Goal: Go to known website: Access a specific website the user already knows

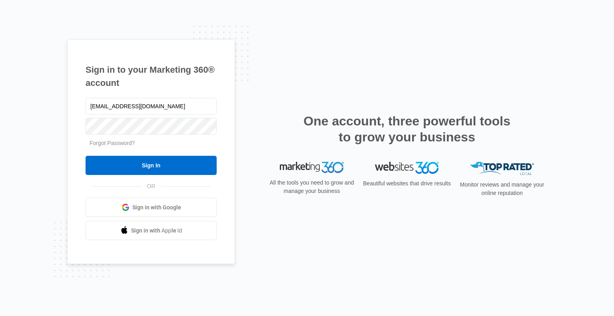
type input "[EMAIL_ADDRESS][DOMAIN_NAME]"
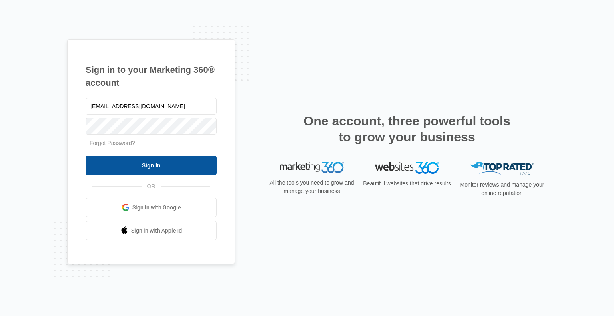
click at [159, 166] on input "Sign In" at bounding box center [151, 165] width 131 height 19
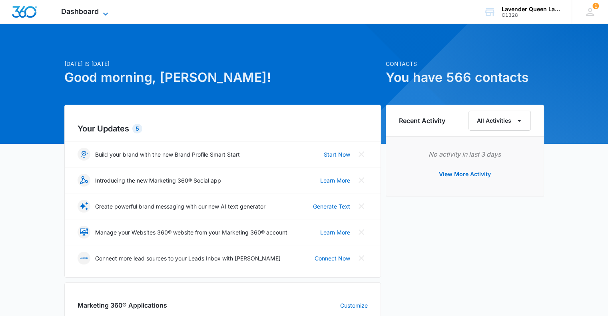
click at [106, 11] on icon at bounding box center [106, 14] width 10 height 10
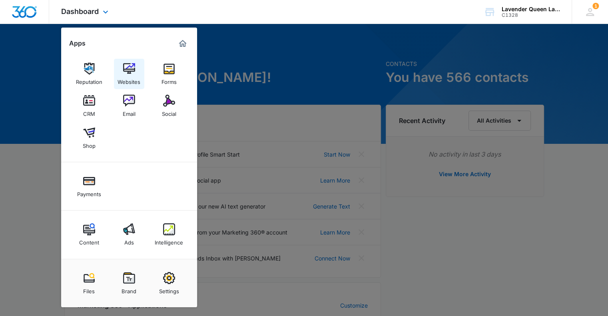
click at [130, 74] on img at bounding box center [129, 69] width 12 height 12
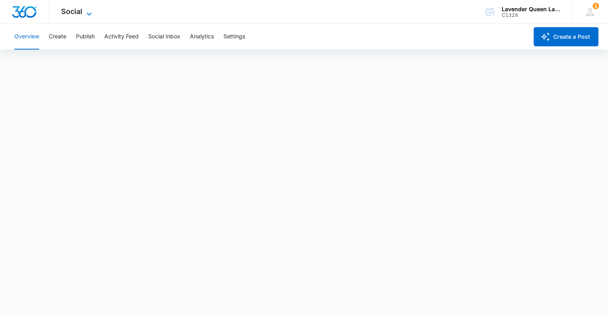
click at [91, 13] on icon at bounding box center [89, 14] width 10 height 10
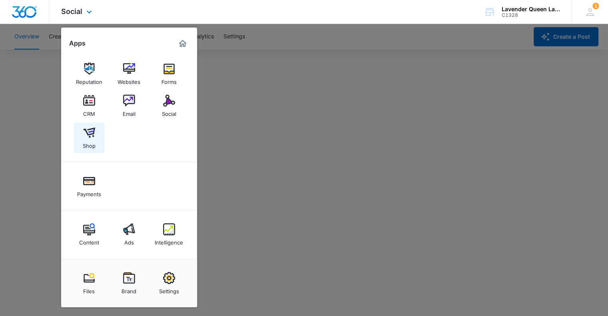
click at [90, 137] on img at bounding box center [89, 133] width 12 height 12
